Goal: Information Seeking & Learning: Learn about a topic

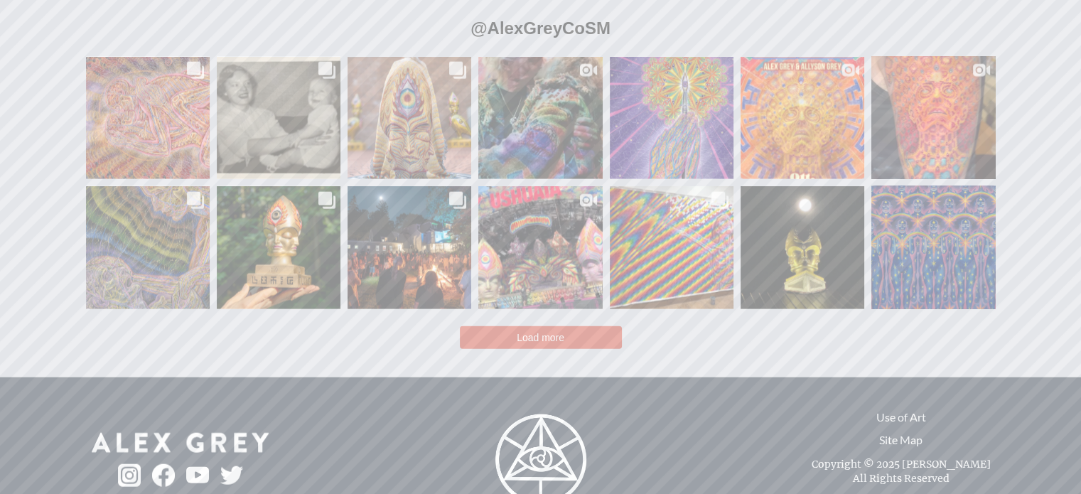
scroll to position [3208, 0]
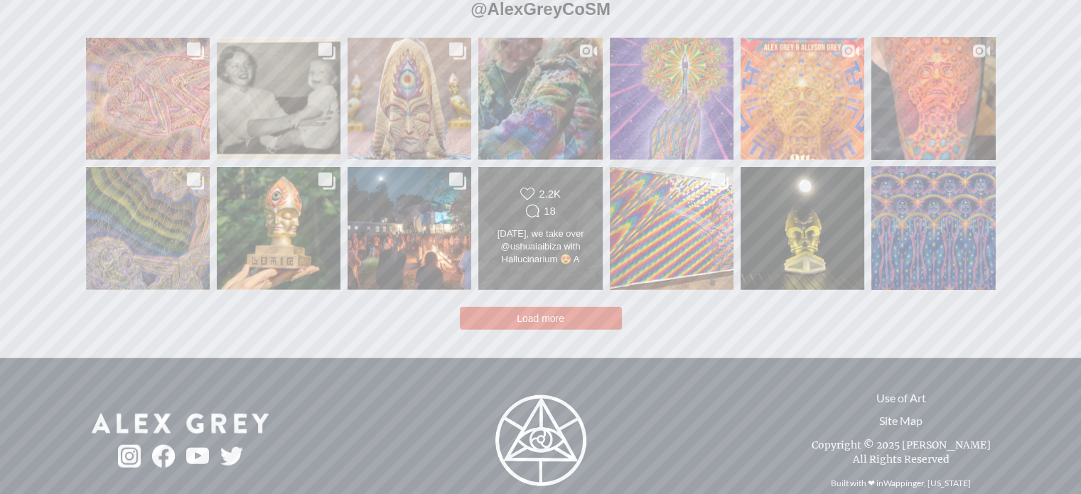
click at [528, 313] on span "Load more" at bounding box center [541, 318] width 48 height 11
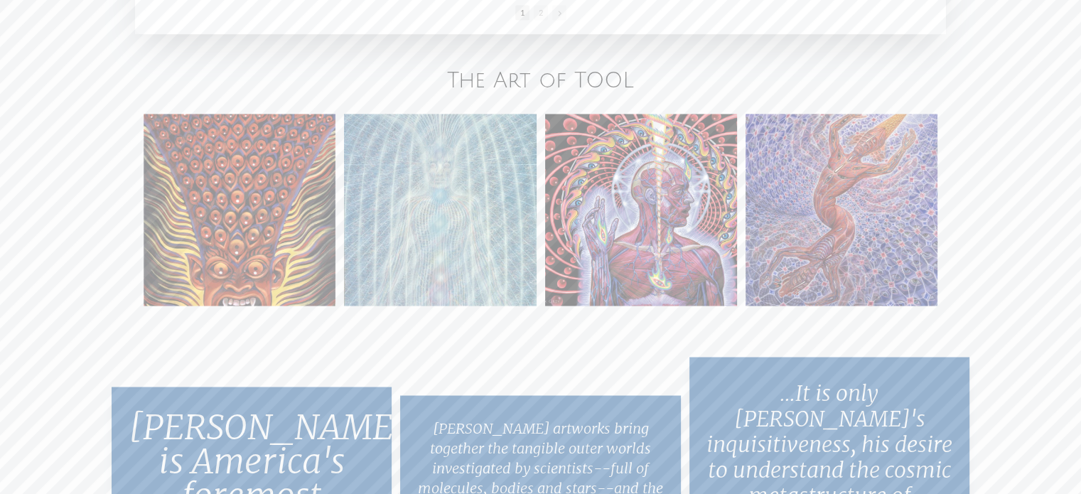
scroll to position [2467, 0]
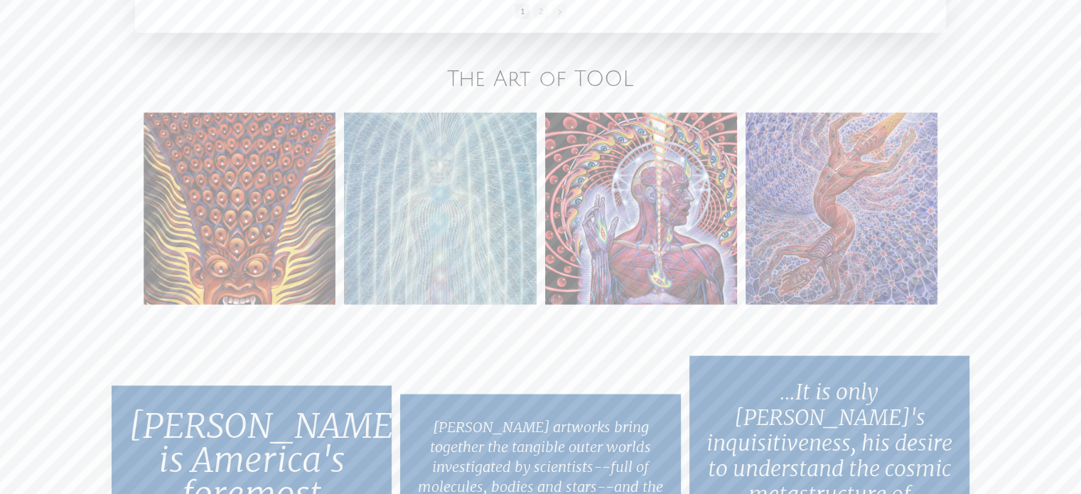
click at [547, 71] on link "The Art of TOOL" at bounding box center [540, 79] width 187 height 23
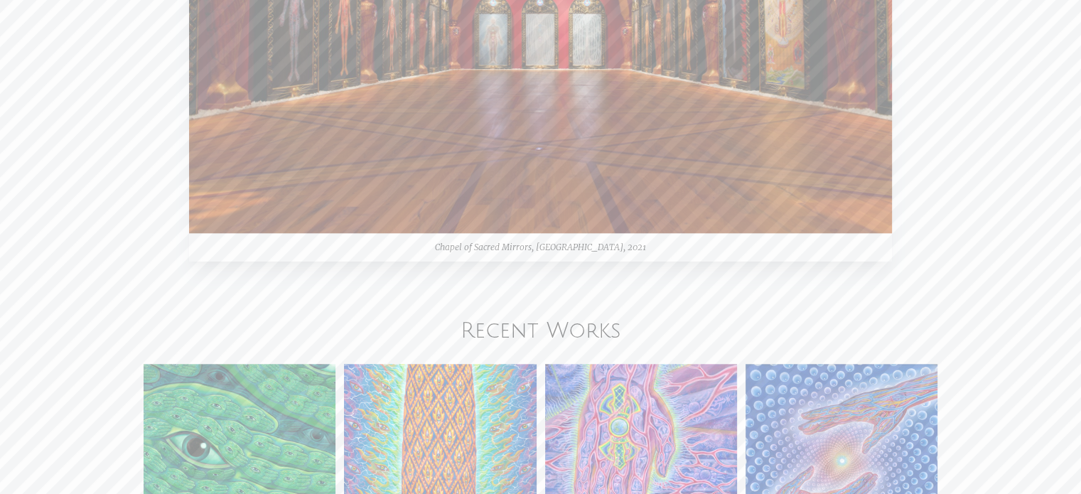
scroll to position [1421, 0]
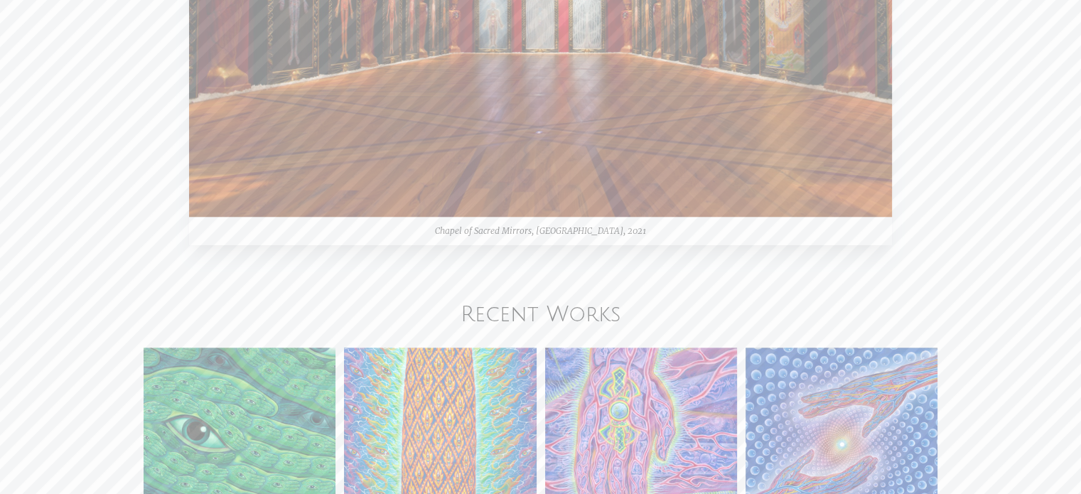
click at [521, 307] on link "Recent Works" at bounding box center [541, 314] width 161 height 23
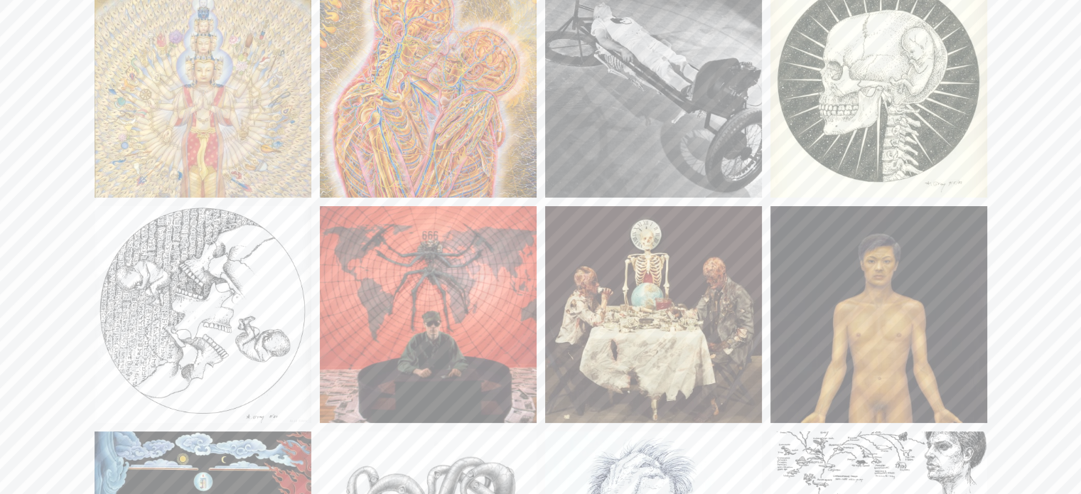
scroll to position [16398, 0]
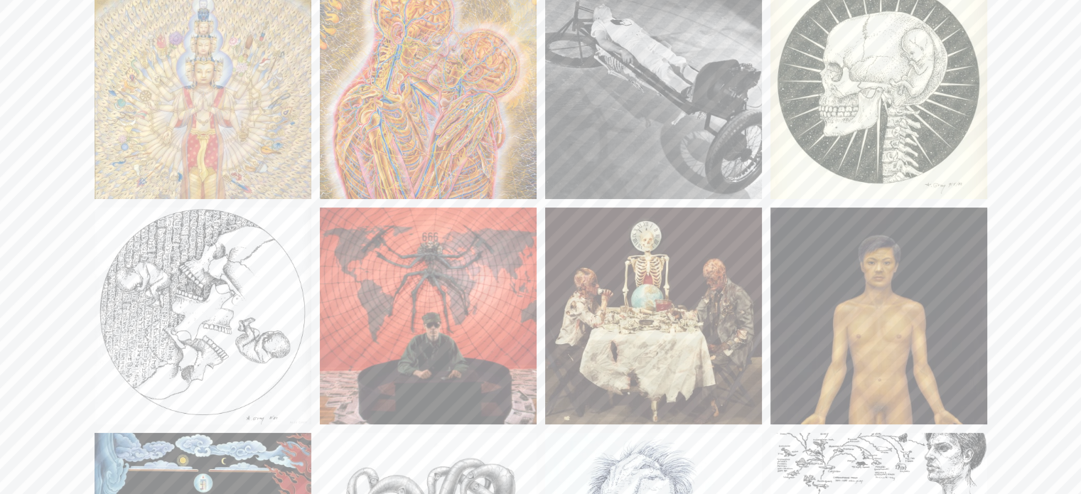
click at [470, 72] on img at bounding box center [428, 90] width 217 height 217
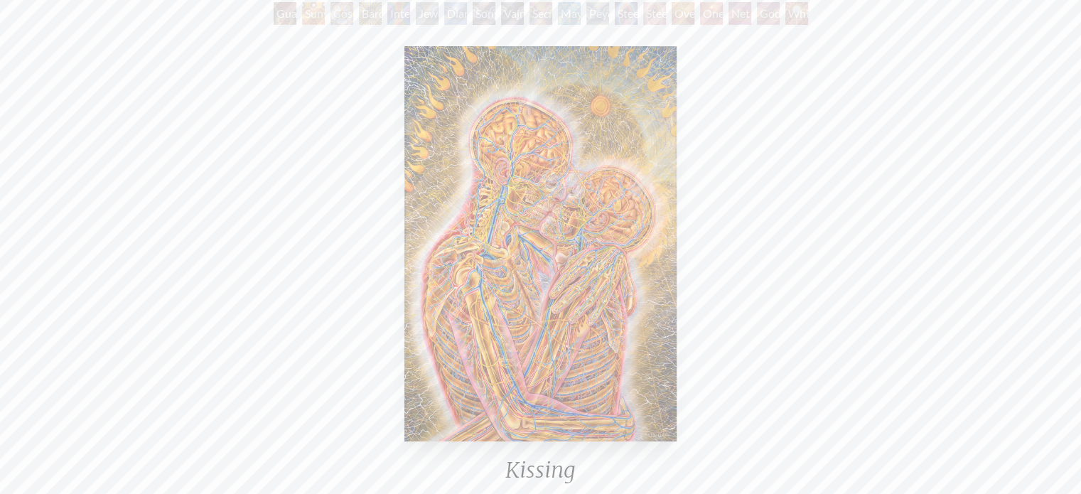
scroll to position [171, 0]
